Goal: Information Seeking & Learning: Learn about a topic

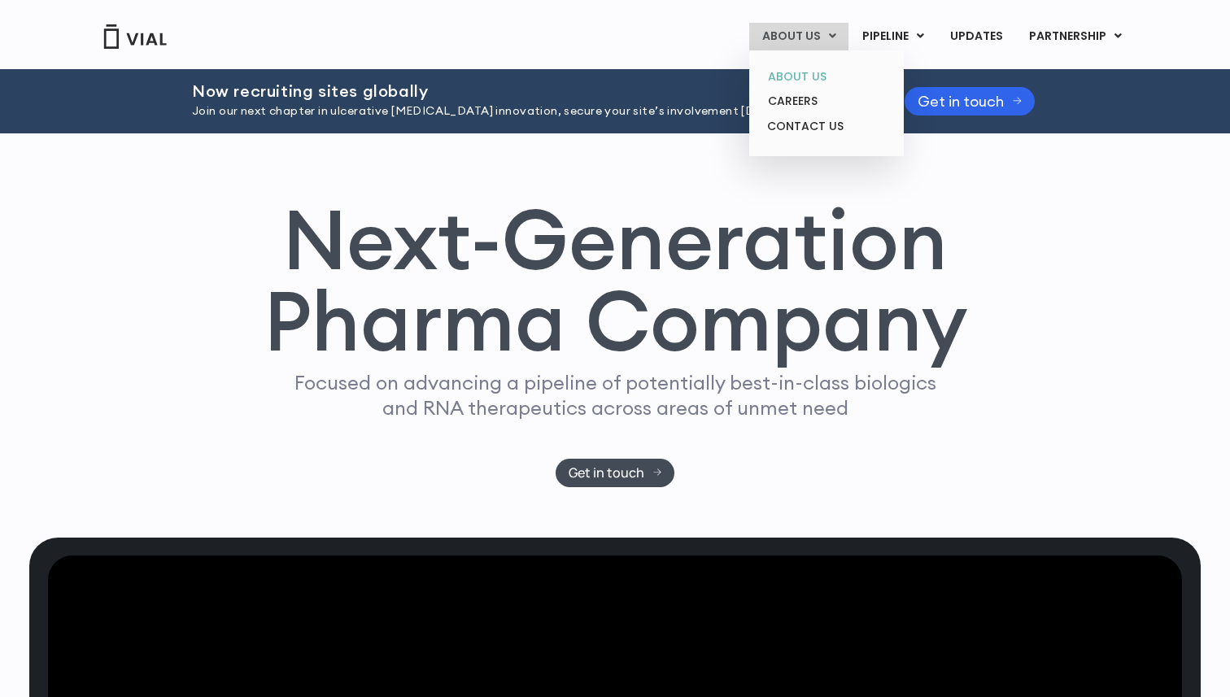
click at [826, 73] on link "ABOUT US" at bounding box center [826, 76] width 142 height 25
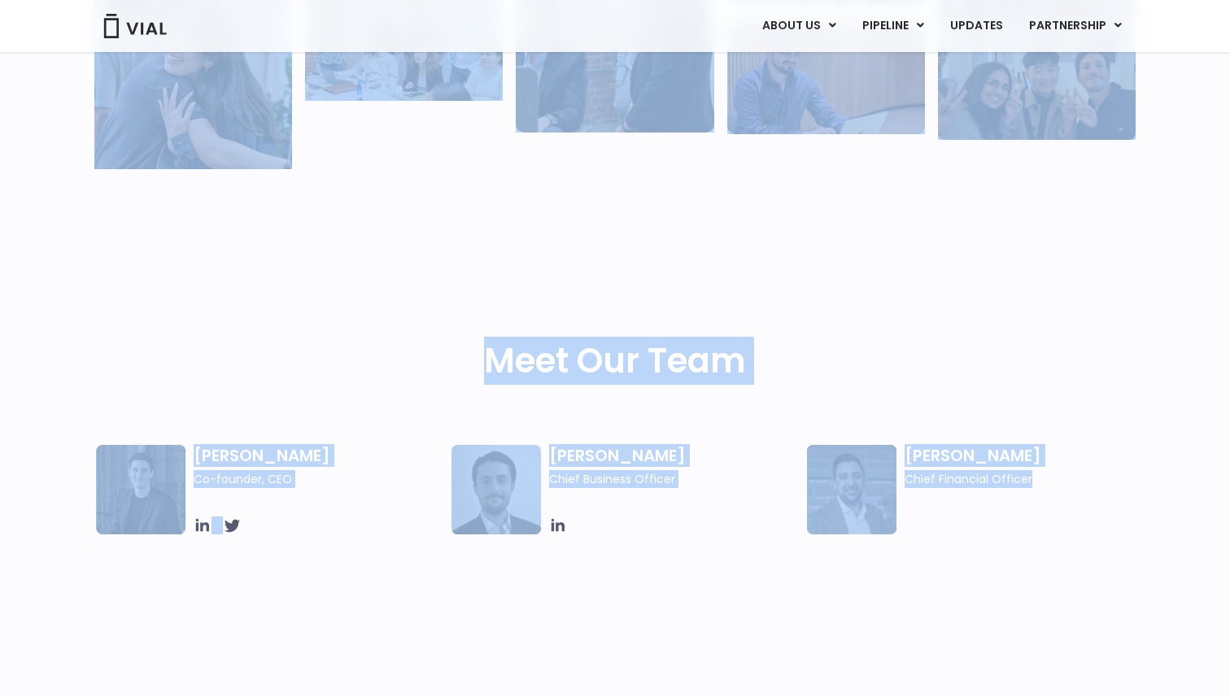
scroll to position [528, 0]
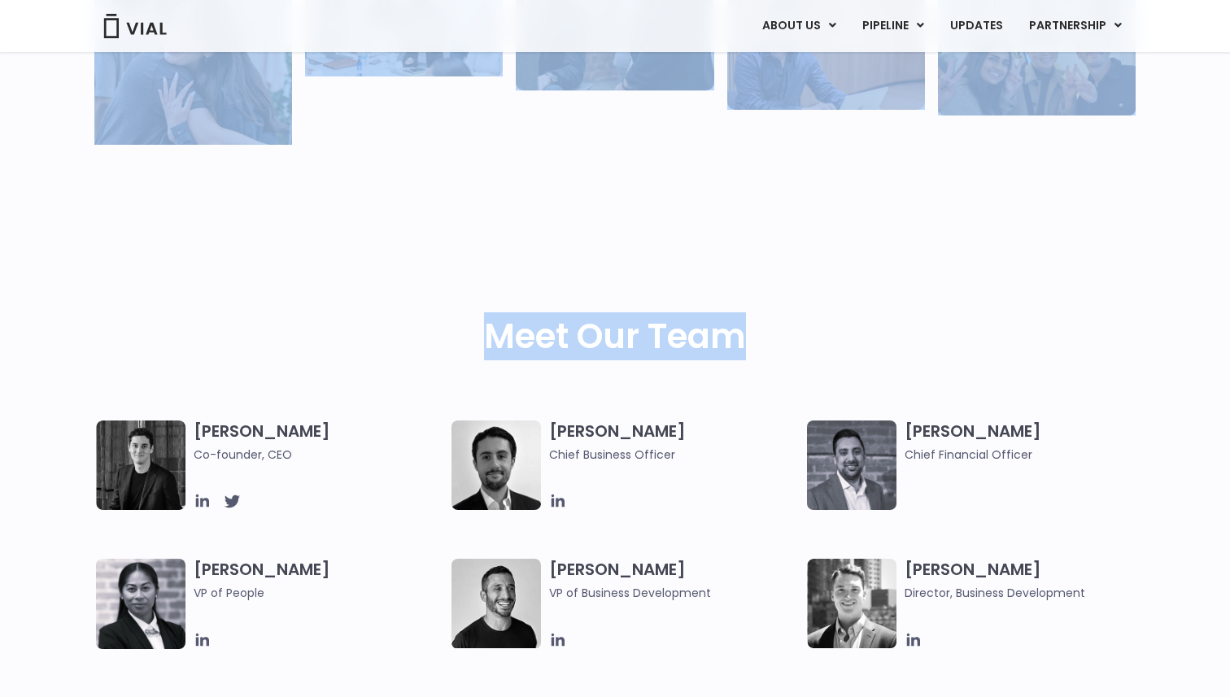
drag, startPoint x: 775, startPoint y: 234, endPoint x: 879, endPoint y: 369, distance: 169.9
click at [879, 369] on div "Meet Our Team" at bounding box center [614, 369] width 1041 height 104
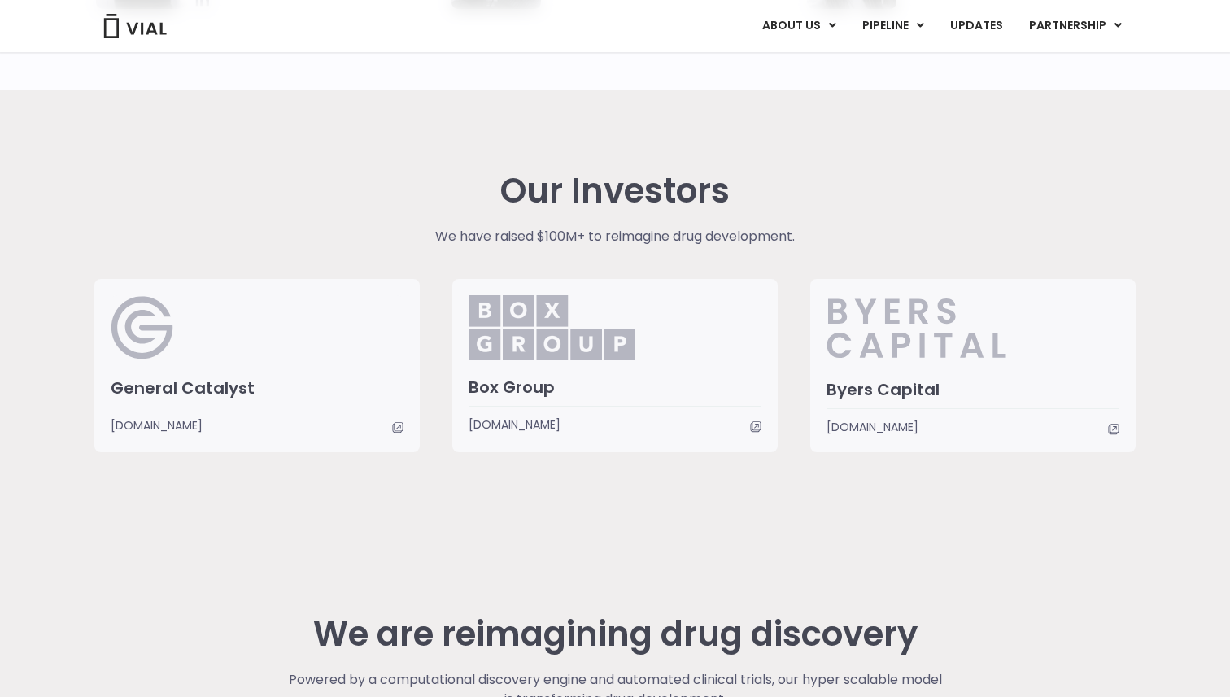
scroll to position [3778, 0]
